Goal: Transaction & Acquisition: Purchase product/service

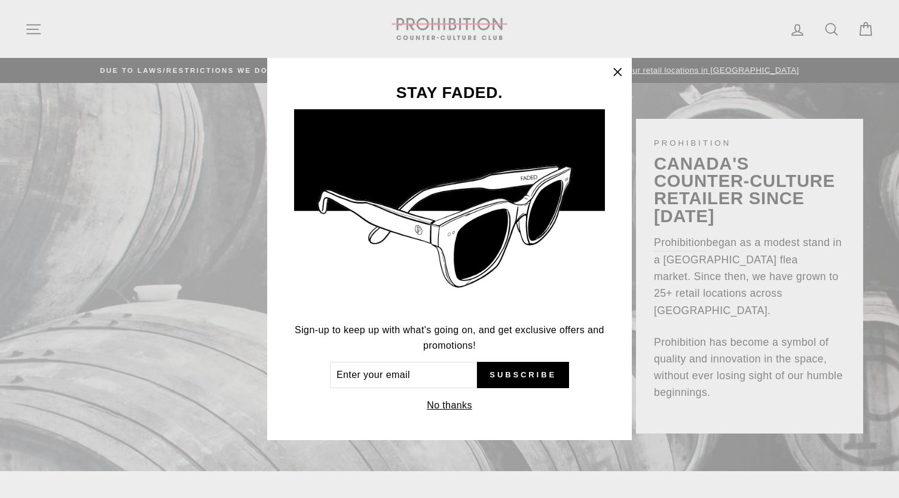
click at [619, 72] on icon "button" at bounding box center [617, 72] width 17 height 17
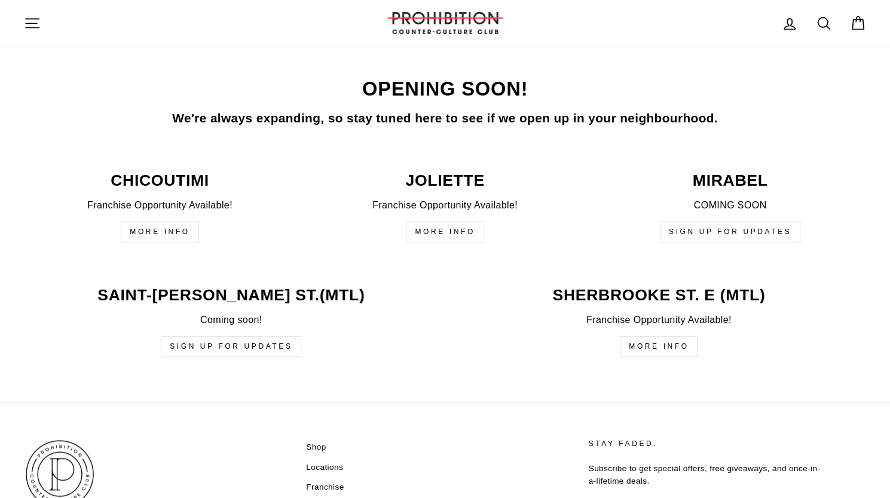
scroll to position [2941, 0]
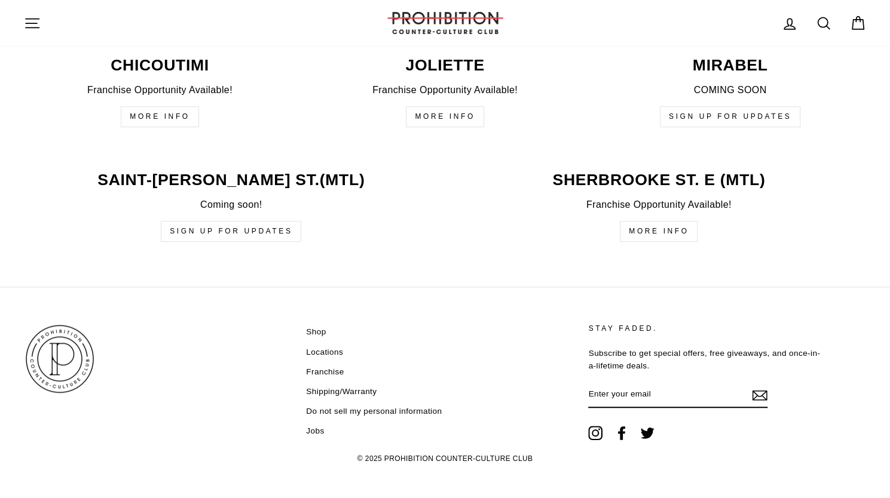
click at [320, 324] on link "Shop" at bounding box center [316, 332] width 20 height 18
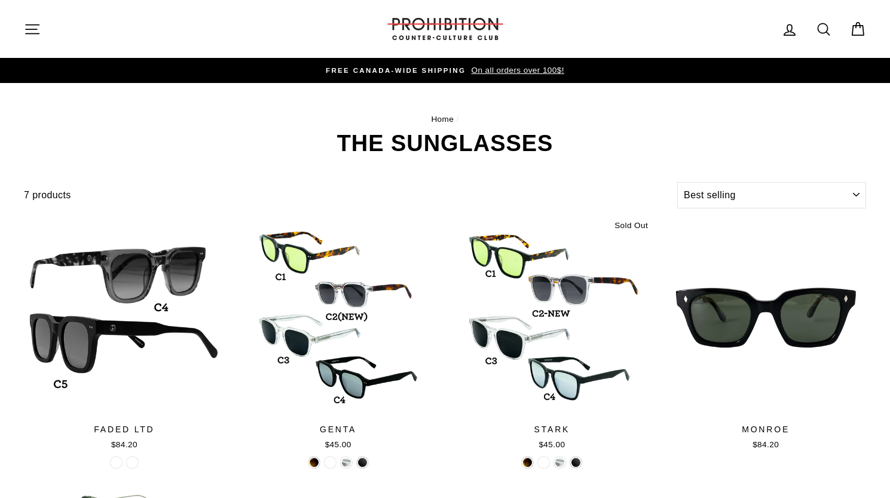
select select "best-selling"
click at [30, 39] on button "Site navigation" at bounding box center [32, 29] width 31 height 26
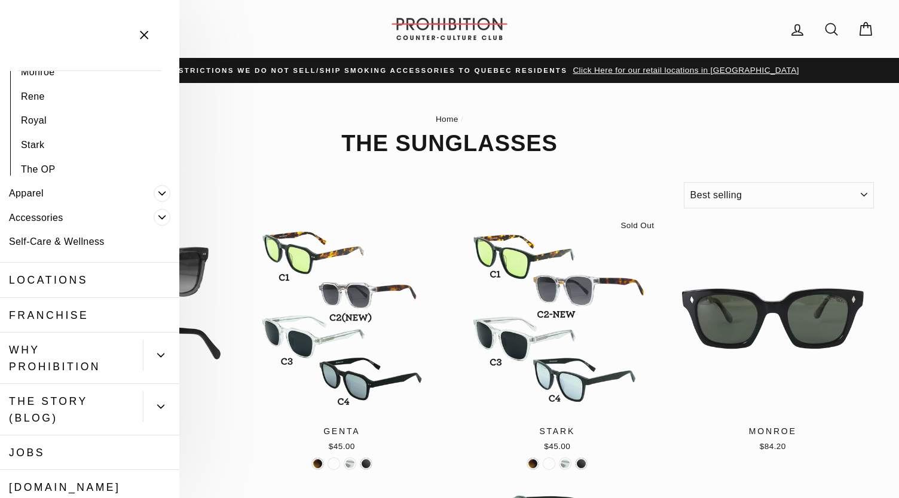
scroll to position [358, 0]
